Goal: Information Seeking & Learning: Learn about a topic

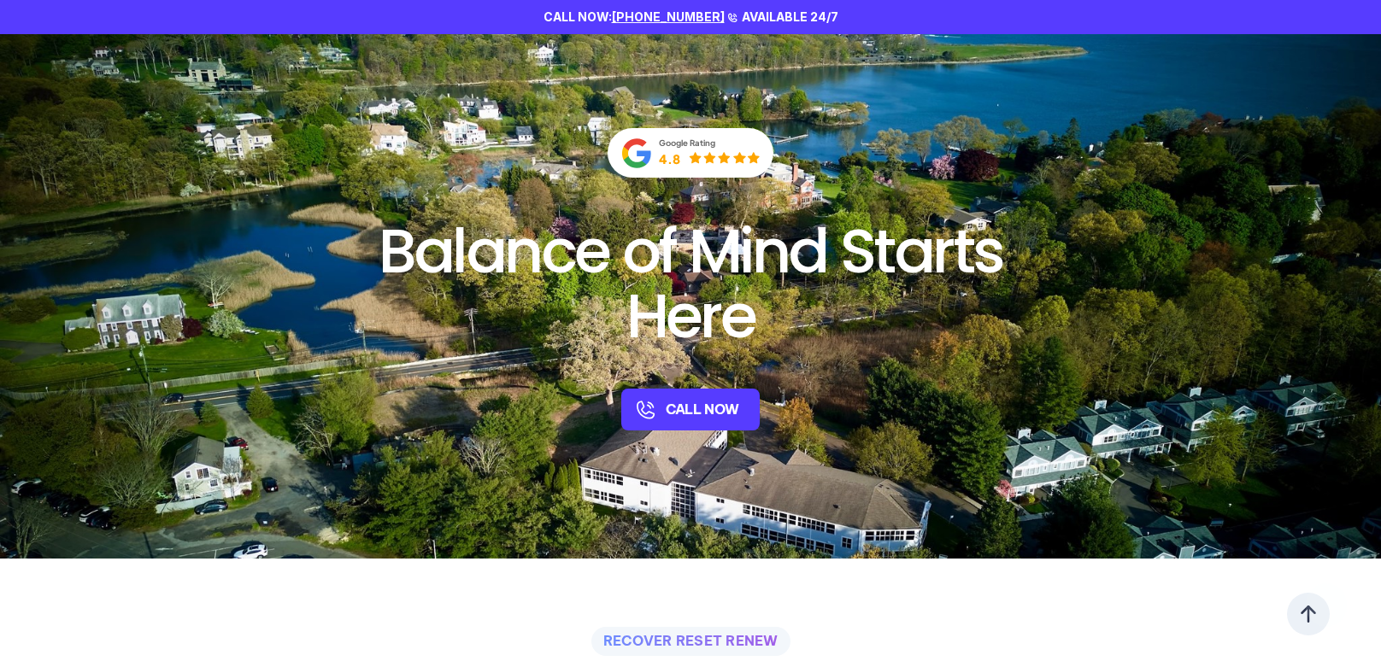
scroll to position [421, 0]
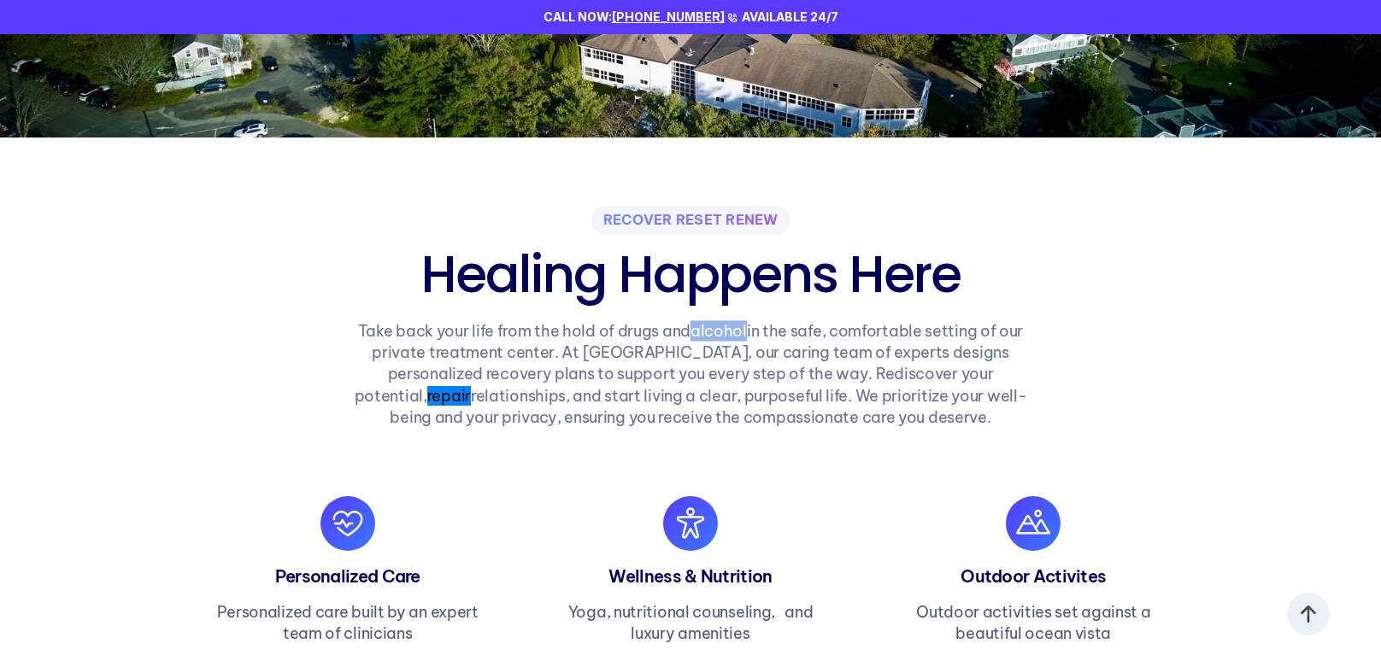
click at [1257, 392] on section "RECOVER RESET RENEW Healing Happens Here Take back your life from the hold of d…" at bounding box center [690, 418] width 1381 height 561
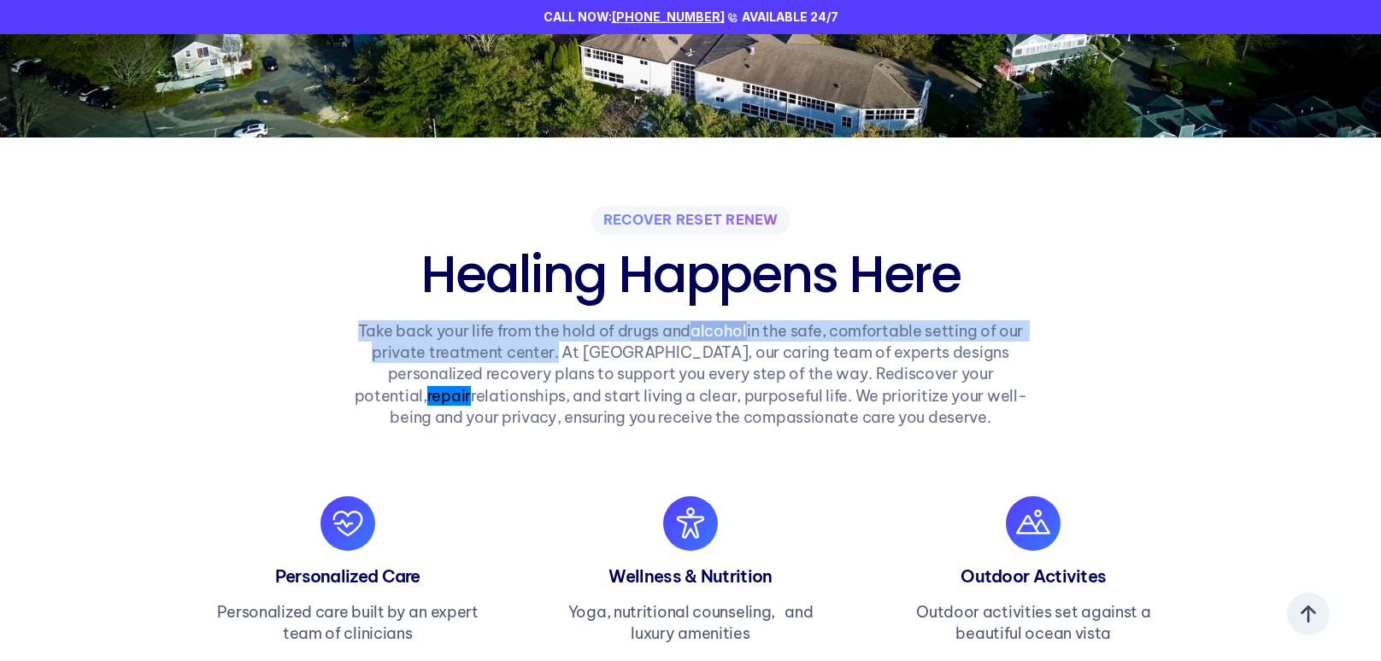
drag, startPoint x: 357, startPoint y: 324, endPoint x: 519, endPoint y: 349, distance: 163.5
click at [519, 349] on p "Take back your life from the hold of drugs and alcohol in the safe, comfortable…" at bounding box center [691, 374] width 706 height 108
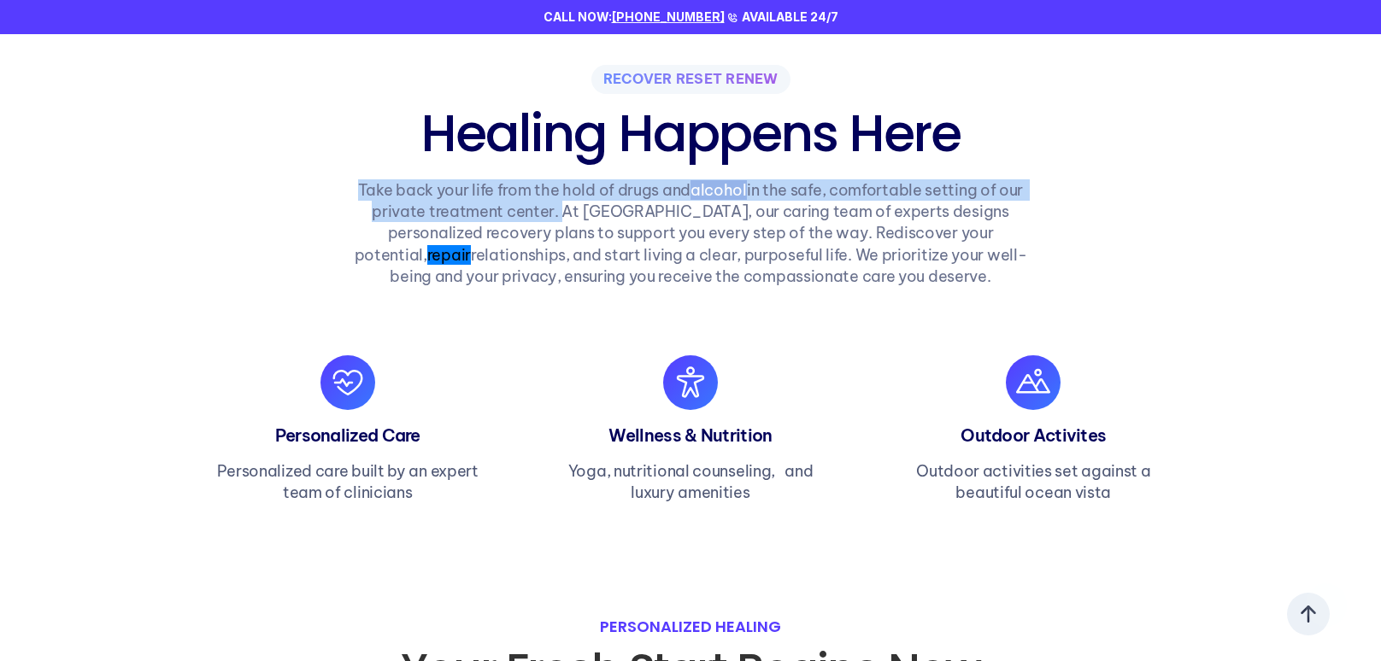
scroll to position [561, 0]
